Goal: Check status: Check status

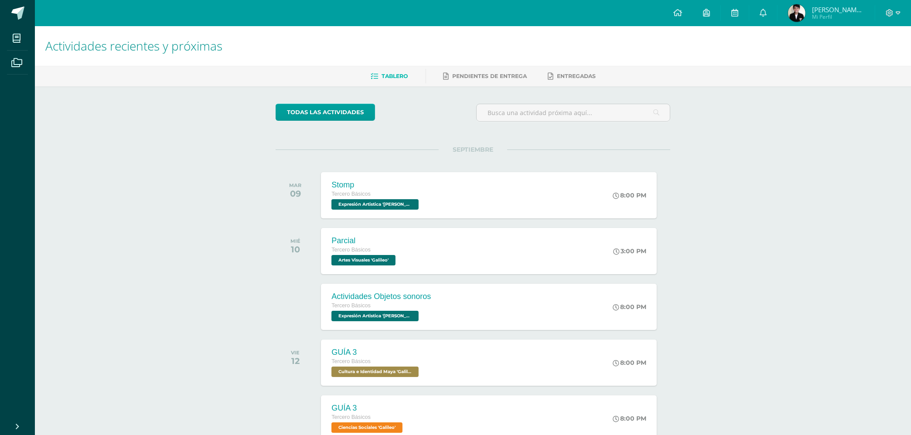
click at [819, 21] on span "Ethan Marco Calheb Mi Perfil" at bounding box center [827, 12] width 80 height 17
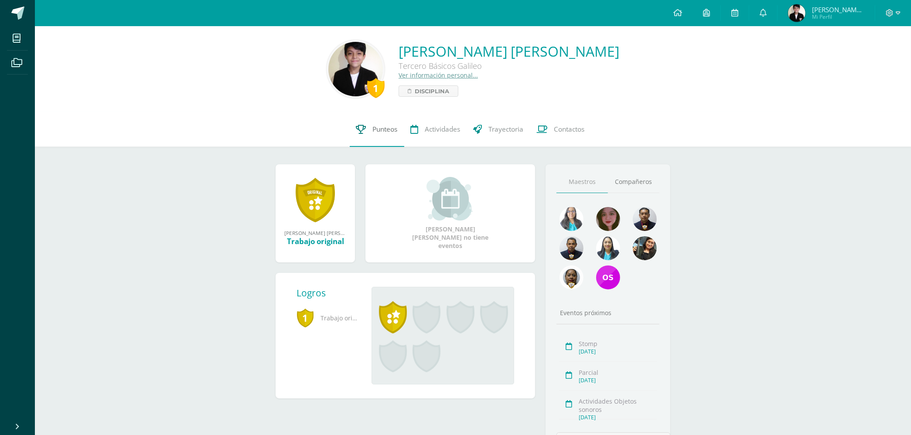
click at [368, 119] on link "Punteos" at bounding box center [377, 129] width 55 height 35
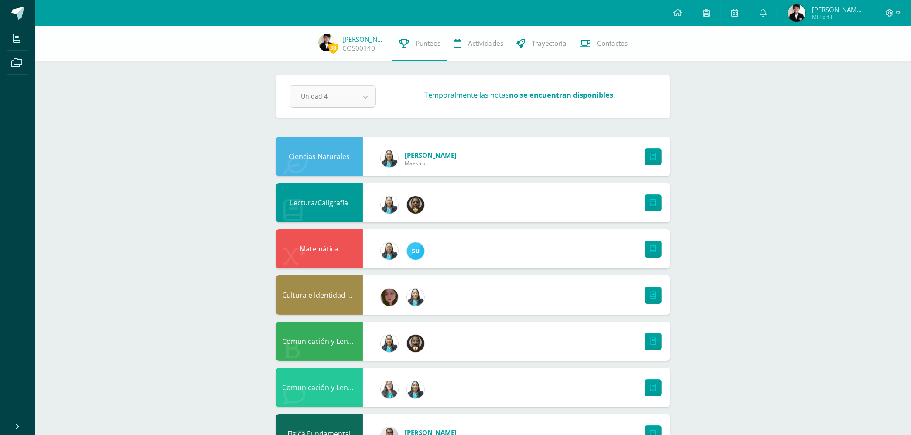
click at [373, 103] on body "Mis cursos Archivos Cerrar panel Artes Visuales Tercero Básicos "Galileo" Cienc…" at bounding box center [455, 420] width 911 height 841
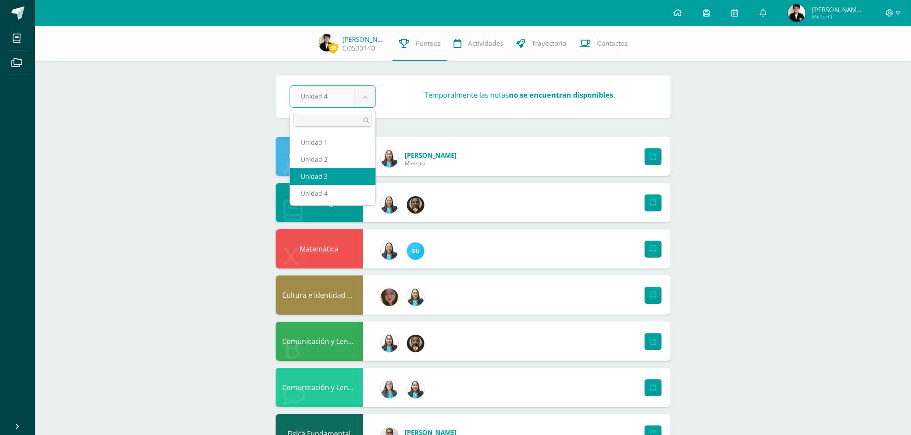
select select "Unidad 3"
